Goal: Transaction & Acquisition: Purchase product/service

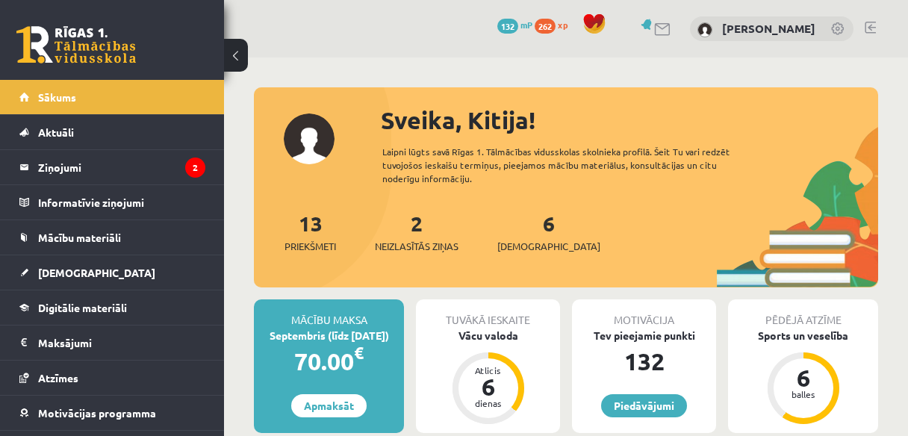
click at [347, 394] on link "Apmaksāt" at bounding box center [328, 405] width 75 height 23
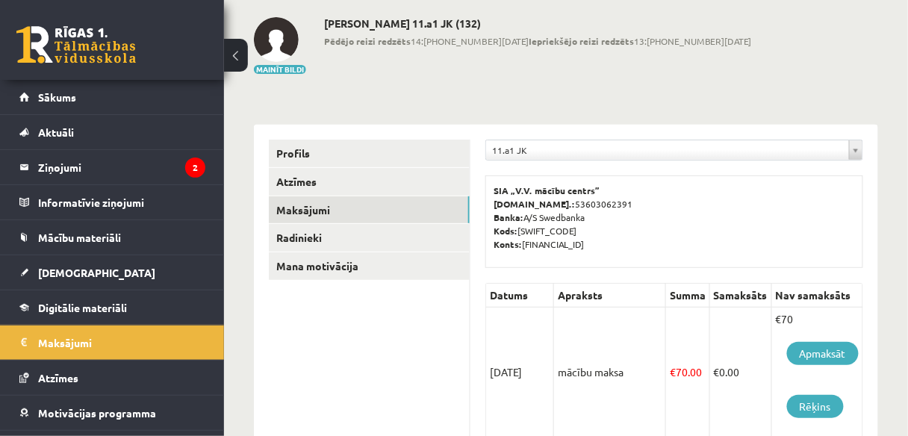
scroll to position [120, 0]
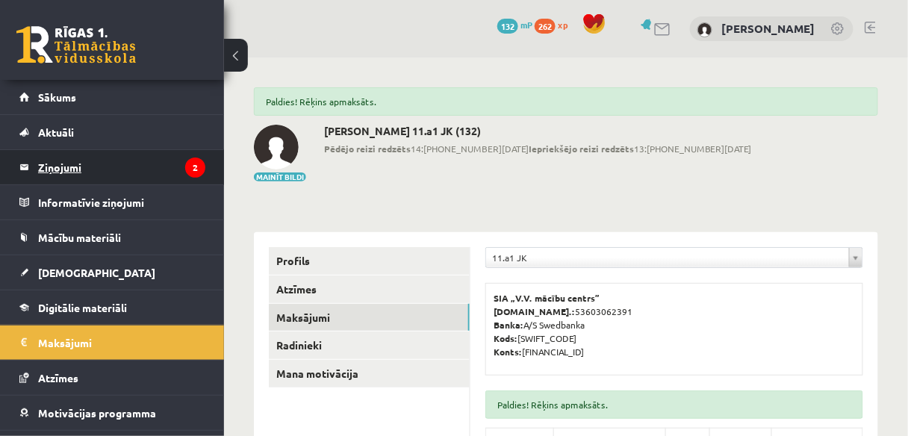
click at [185, 175] on icon "2" at bounding box center [195, 168] width 20 height 20
